Goal: Task Accomplishment & Management: Manage account settings

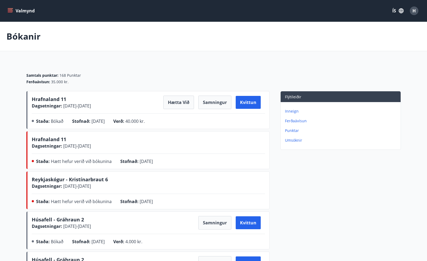
click at [11, 10] on icon "menu" at bounding box center [10, 10] width 5 height 5
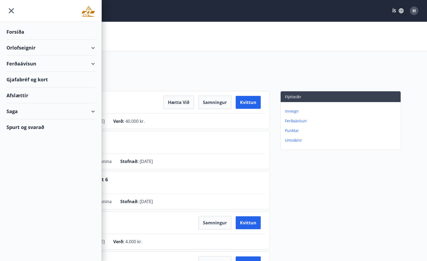
click at [37, 48] on div "Orlofseignir" at bounding box center [50, 48] width 89 height 16
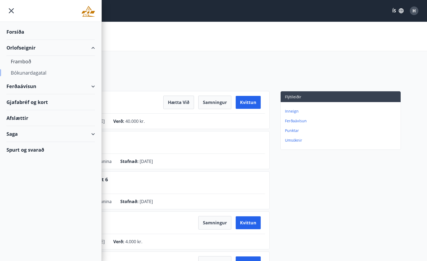
click at [27, 71] on div "Bókunardagatal" at bounding box center [51, 72] width 80 height 11
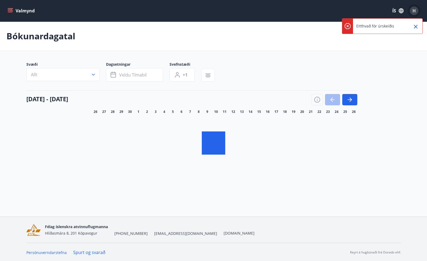
click at [415, 10] on span "H" at bounding box center [414, 11] width 3 height 6
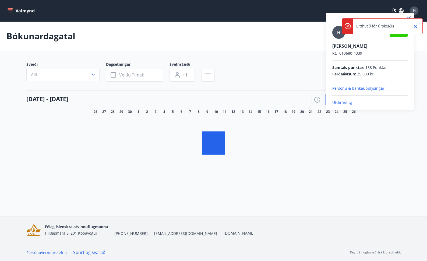
click at [418, 28] on icon "Close" at bounding box center [416, 27] width 4 height 4
click at [278, 54] on div at bounding box center [213, 130] width 427 height 261
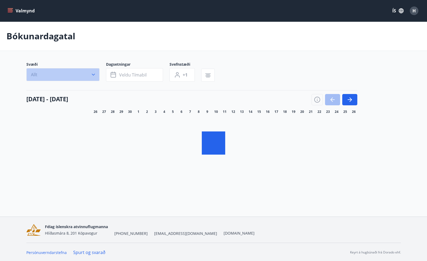
click at [78, 75] on button "Allt" at bounding box center [62, 74] width 73 height 13
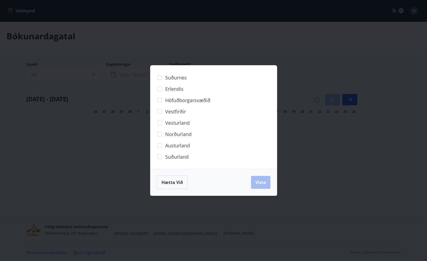
click at [187, 132] on span "Norðurland" at bounding box center [178, 134] width 26 height 7
click at [263, 182] on span "Vista" at bounding box center [261, 182] width 11 height 6
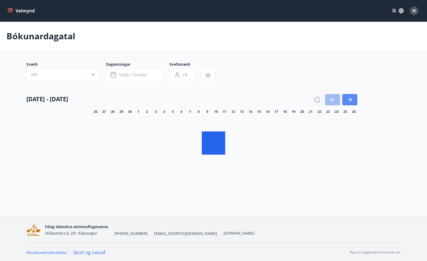
click at [352, 99] on icon "button" at bounding box center [350, 99] width 6 height 6
click at [413, 13] on span "H" at bounding box center [414, 11] width 3 height 6
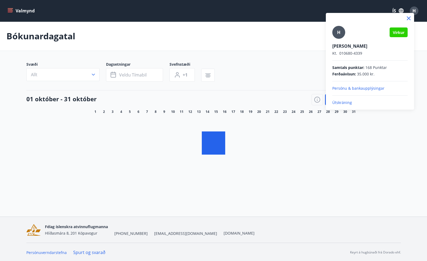
click at [300, 36] on div at bounding box center [213, 130] width 427 height 261
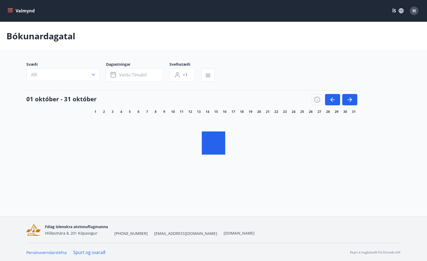
click at [11, 12] on icon "menu" at bounding box center [10, 12] width 5 height 1
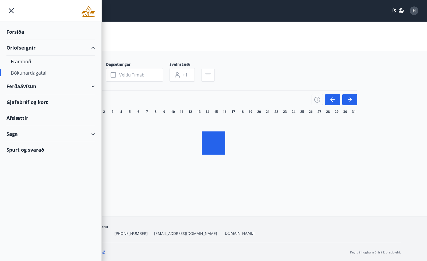
click at [25, 32] on div "Forsíða" at bounding box center [50, 32] width 89 height 16
